Goal: Task Accomplishment & Management: Use online tool/utility

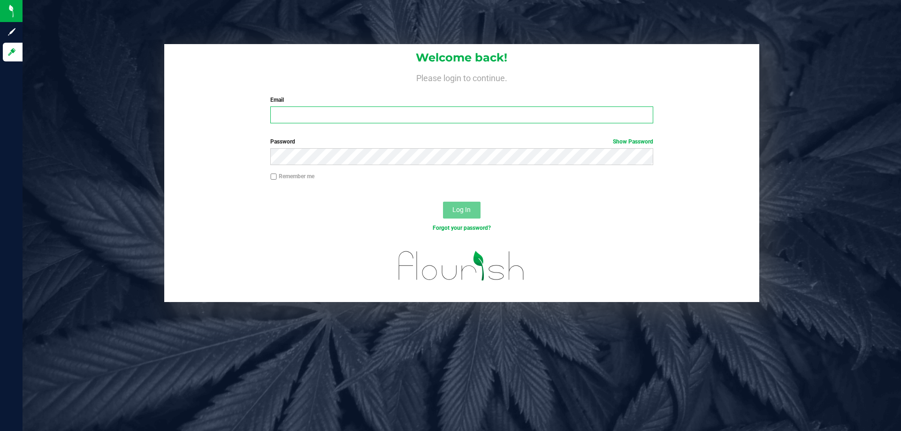
click at [547, 112] on input "Email" at bounding box center [461, 115] width 382 height 17
type input "[EMAIL_ADDRESS][DOMAIN_NAME]"
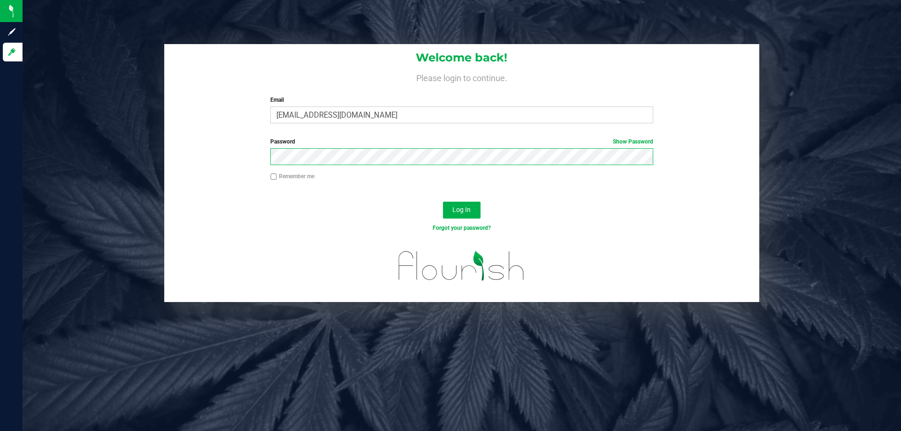
click at [443, 202] on button "Log In" at bounding box center [462, 210] width 38 height 17
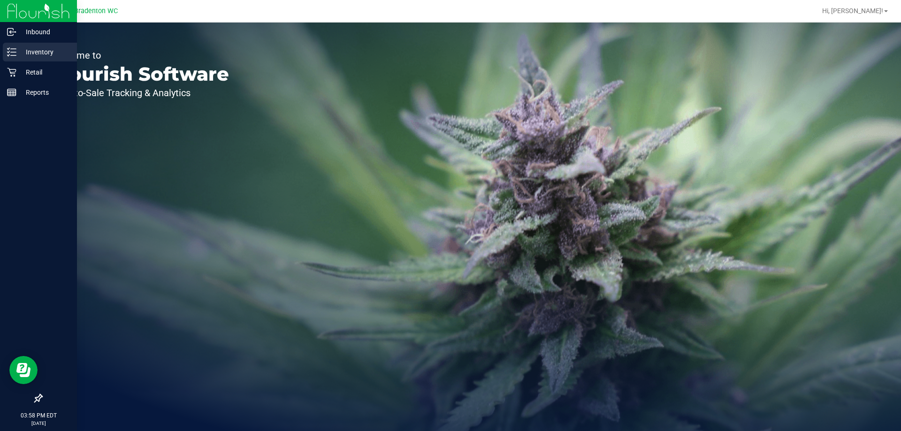
click at [38, 56] on p "Inventory" at bounding box center [44, 51] width 56 height 11
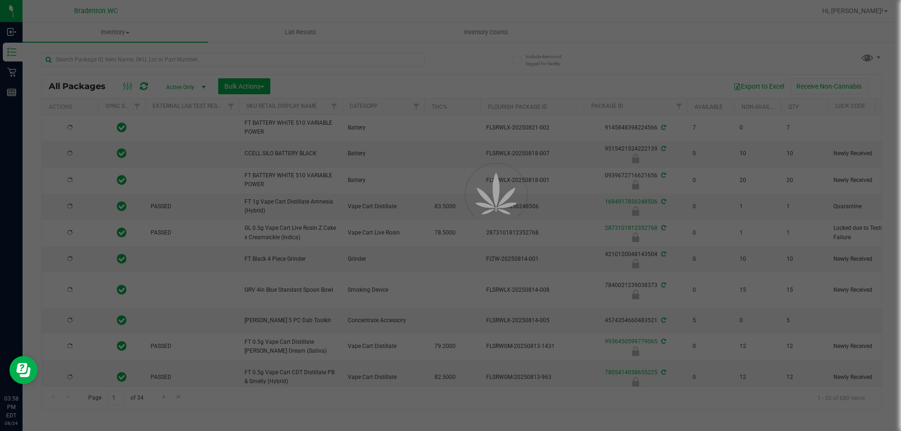
click at [120, 60] on div at bounding box center [450, 215] width 901 height 431
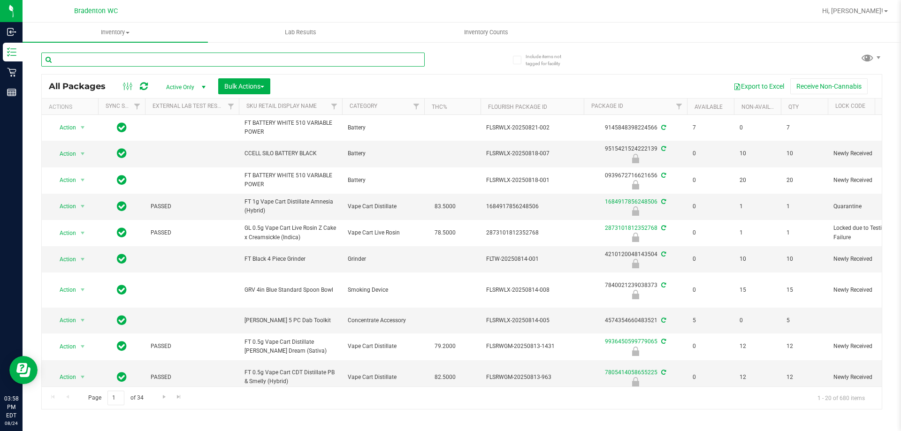
click at [120, 60] on input "text" at bounding box center [232, 60] width 383 height 14
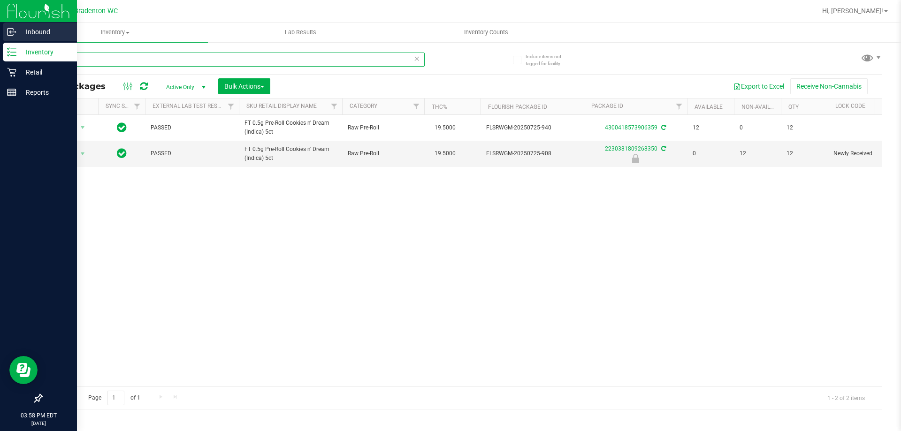
drag, startPoint x: 153, startPoint y: 60, endPoint x: 0, endPoint y: 39, distance: 153.8
click at [0, 50] on div "Inbound Inventory Retail Reports 03:58 PM EDT [DATE] 08/24 Bradenton WC Hi, [PE…" at bounding box center [450, 215] width 901 height 431
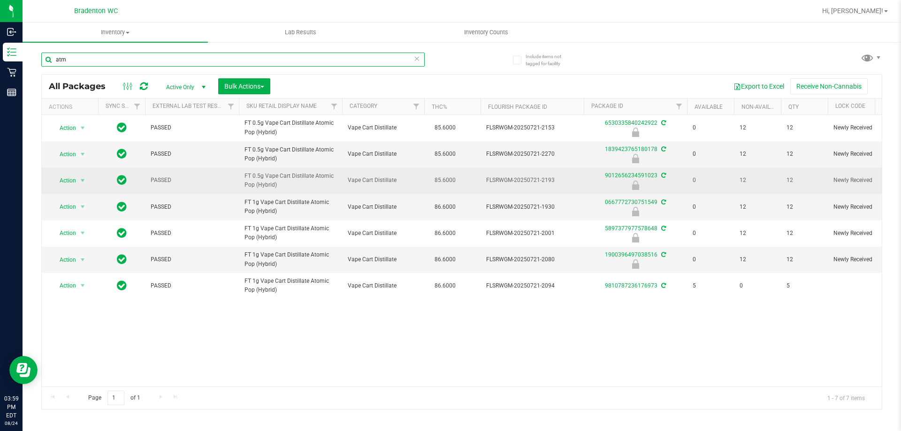
type input "atm"
click at [78, 181] on span "select" at bounding box center [83, 180] width 12 height 13
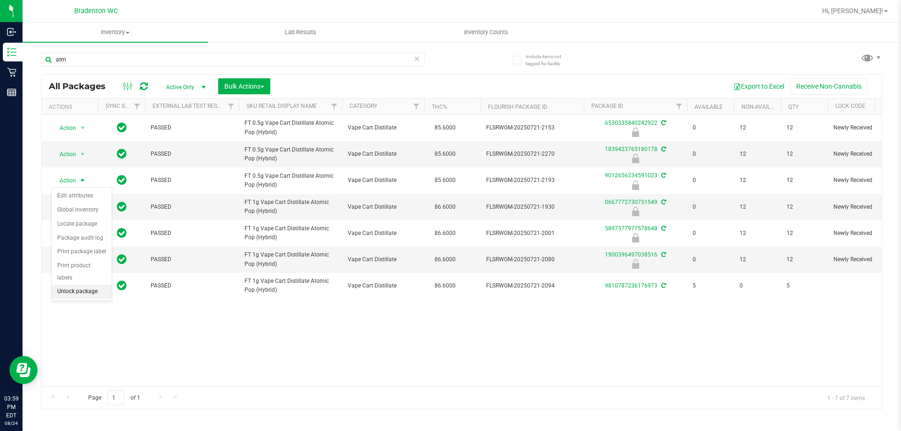
click at [86, 285] on li "Unlock package" at bounding box center [82, 292] width 60 height 14
